Goal: Task Accomplishment & Management: Use online tool/utility

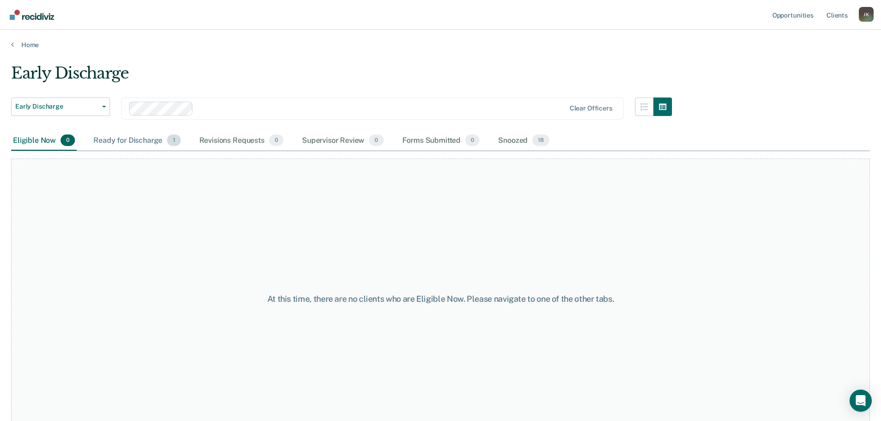
click at [136, 136] on div "Ready for Discharge 1" at bounding box center [137, 141] width 91 height 20
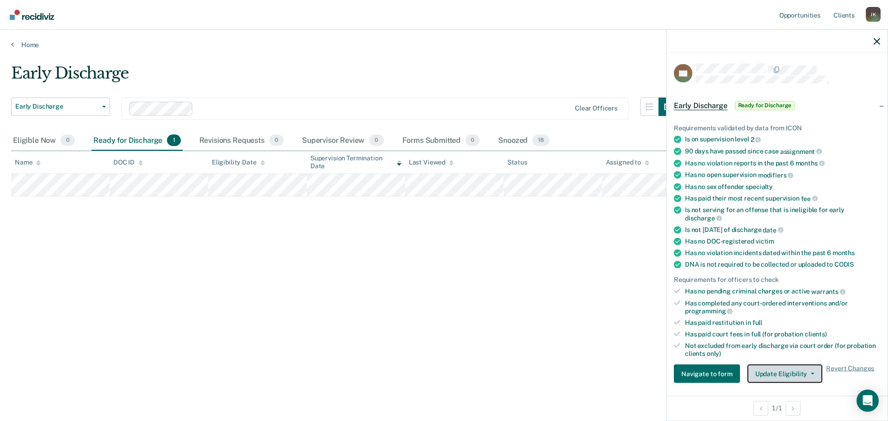
click at [805, 375] on button "Update Eligibility" at bounding box center [784, 374] width 75 height 19
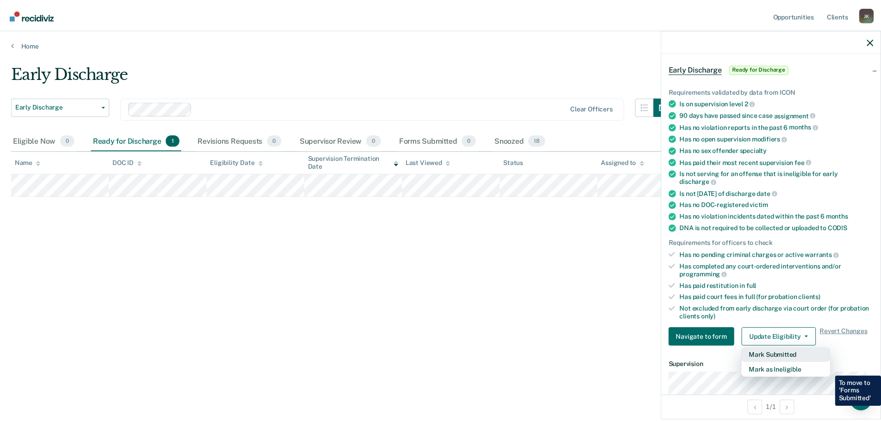
scroll to position [93, 0]
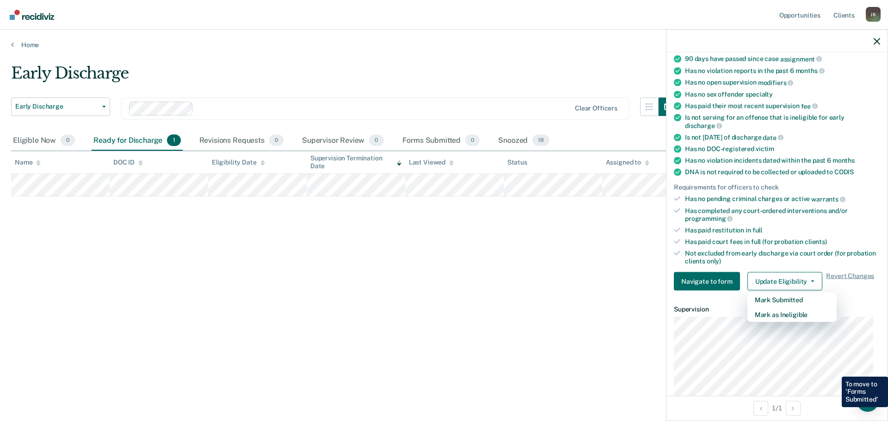
click at [489, 259] on div "Early Discharge Early Discharge Early Discharge Clear officers Eligible Now 0 R…" at bounding box center [444, 208] width 866 height 288
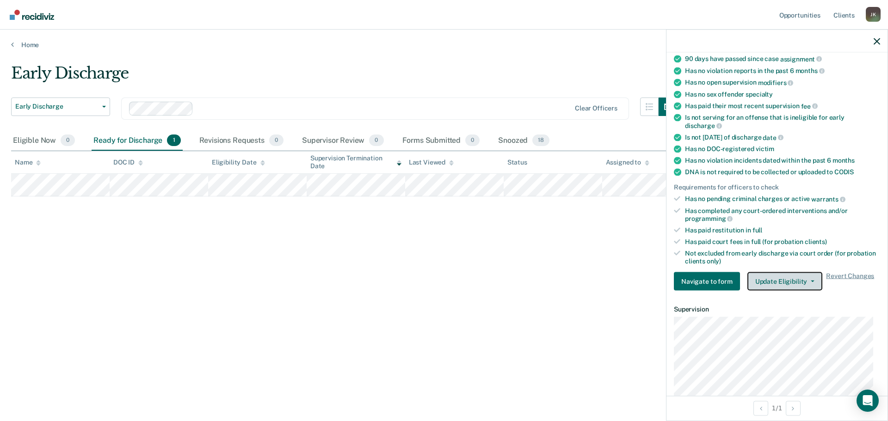
click at [784, 282] on button "Update Eligibility" at bounding box center [784, 281] width 75 height 19
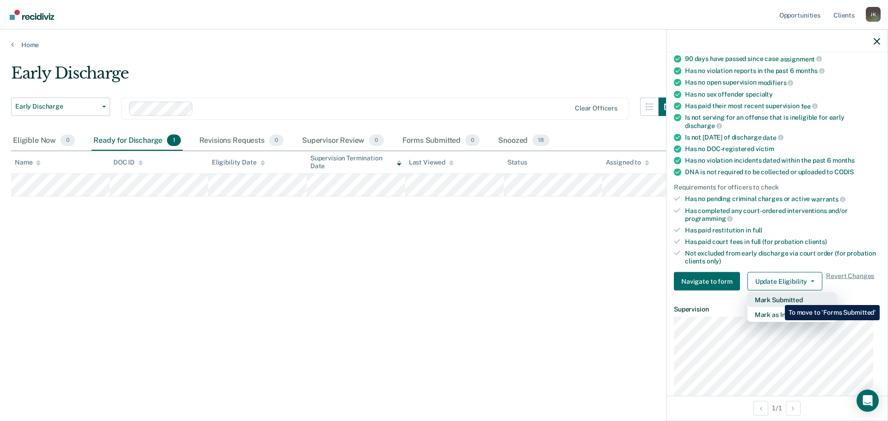
click at [778, 298] on button "Mark Submitted" at bounding box center [791, 300] width 89 height 15
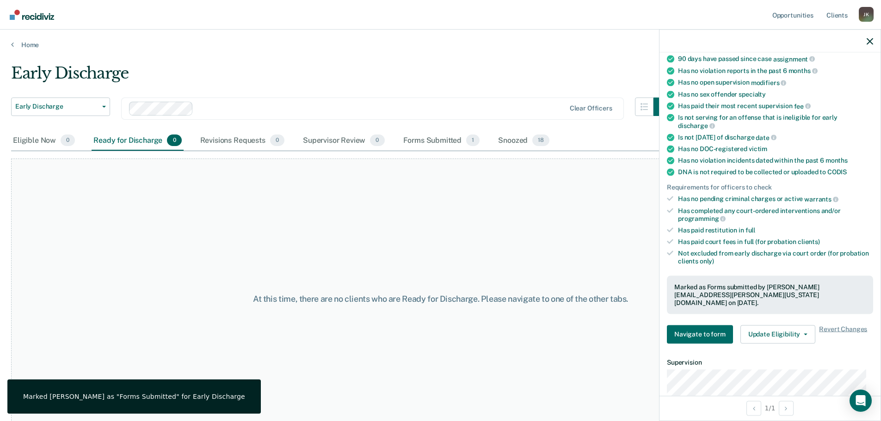
click at [570, 19] on nav "Opportunities Client s [PERSON_NAME] [PERSON_NAME] Profile How it works Log Out" at bounding box center [440, 14] width 866 height 29
click at [870, 41] on icon "button" at bounding box center [870, 41] width 6 height 6
